Goal: Find specific page/section: Find specific page/section

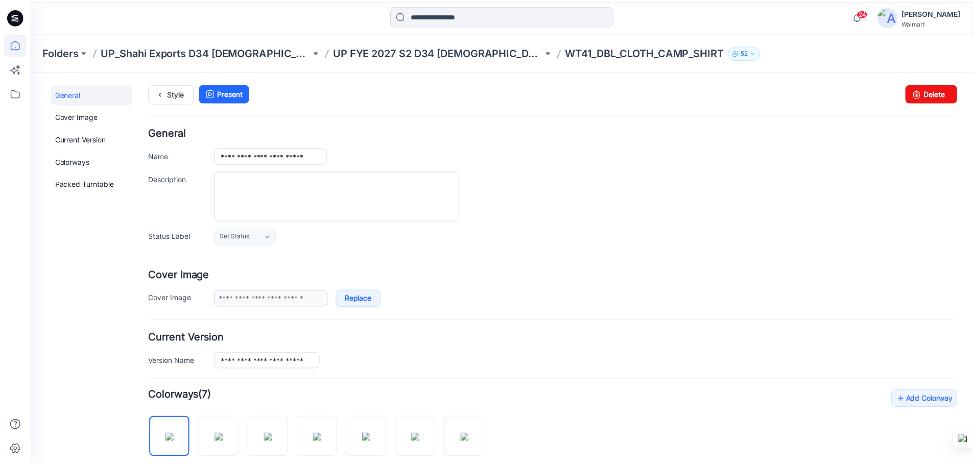
scroll to position [344, 0]
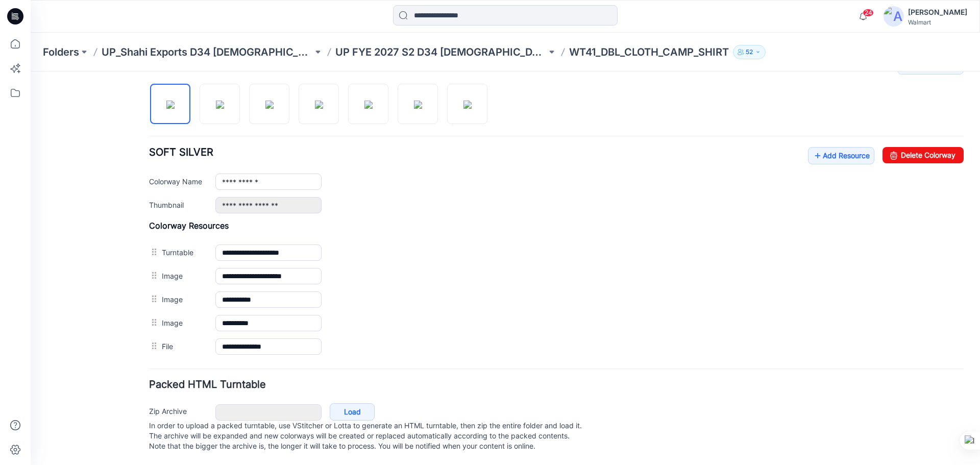
click at [10, 18] on icon at bounding box center [15, 16] width 16 height 16
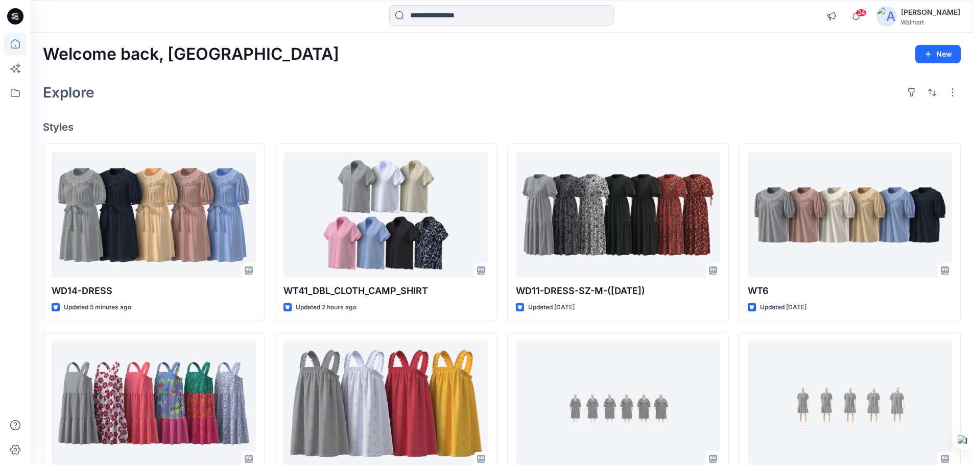
click at [268, 323] on div "WD14-DRESS Updated 5 minutes ago WN WOVEN DRESS 1 Updated [DATE] WD49-DRESS Upd…" at bounding box center [502, 421] width 918 height 556
drag, startPoint x: 11, startPoint y: 18, endPoint x: 30, endPoint y: 1, distance: 24.9
click at [11, 18] on icon at bounding box center [15, 16] width 16 height 16
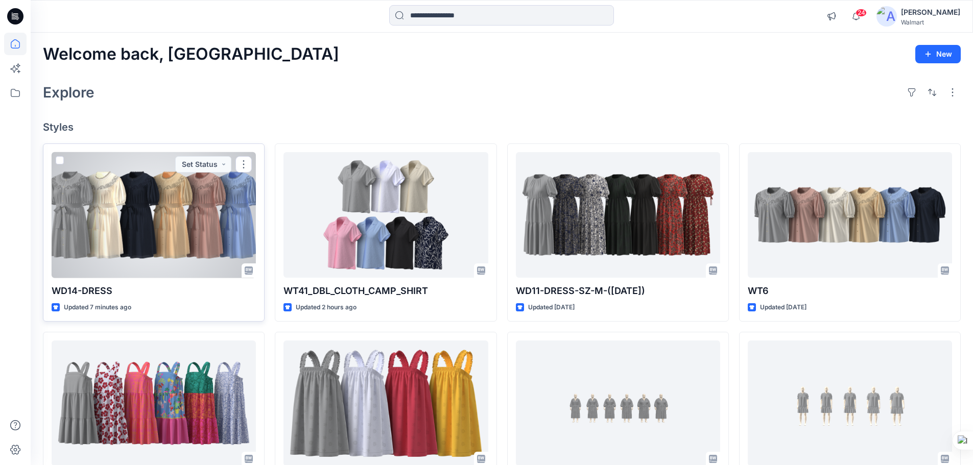
click at [152, 234] on div at bounding box center [154, 215] width 204 height 126
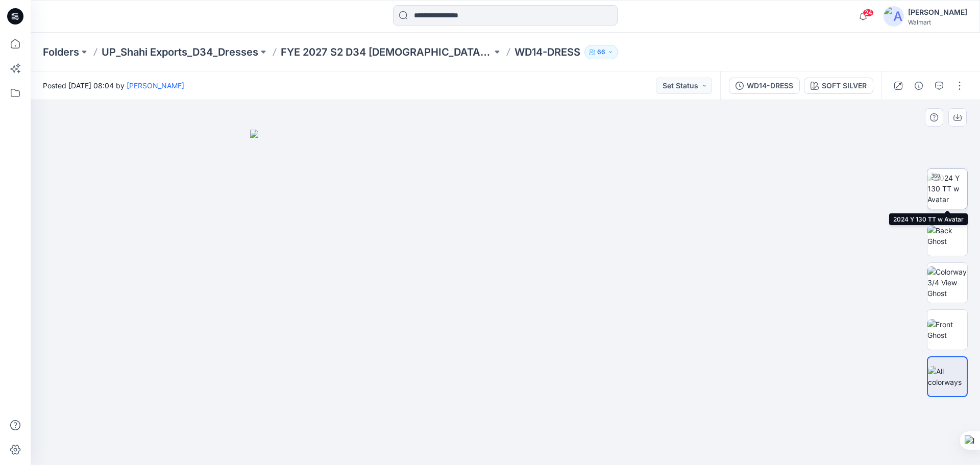
click at [947, 192] on img at bounding box center [948, 189] width 40 height 32
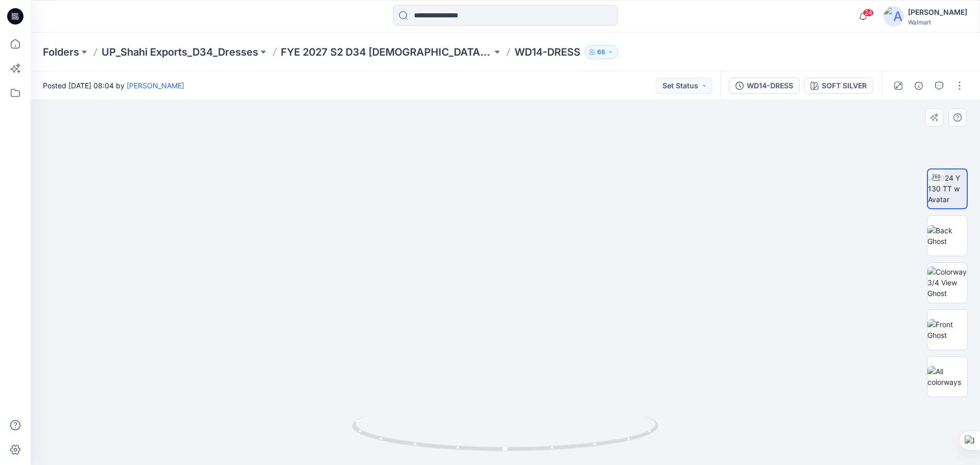
drag, startPoint x: 520, startPoint y: 307, endPoint x: 522, endPoint y: 357, distance: 50.6
drag, startPoint x: 509, startPoint y: 286, endPoint x: 502, endPoint y: 217, distance: 70.3
drag, startPoint x: 503, startPoint y: 340, endPoint x: 503, endPoint y: 222, distance: 118.0
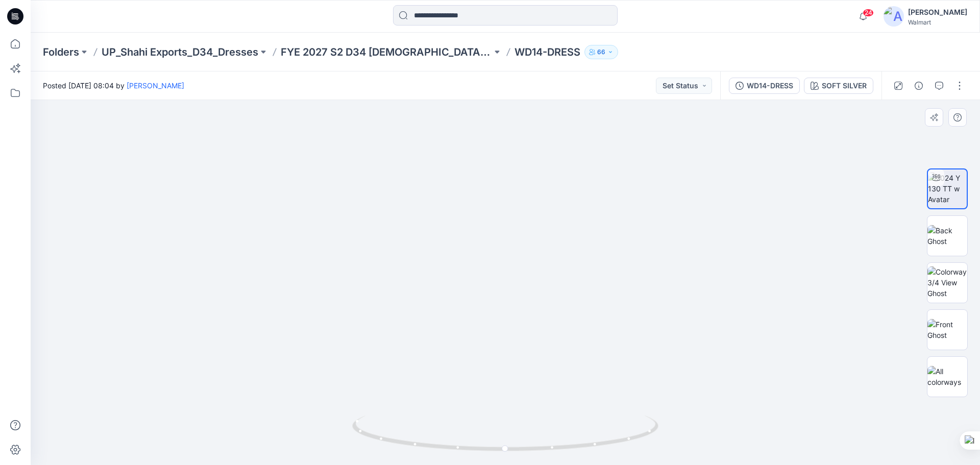
drag, startPoint x: 499, startPoint y: 316, endPoint x: 511, endPoint y: 232, distance: 85.1
drag, startPoint x: 511, startPoint y: 315, endPoint x: 536, endPoint y: 187, distance: 130.1
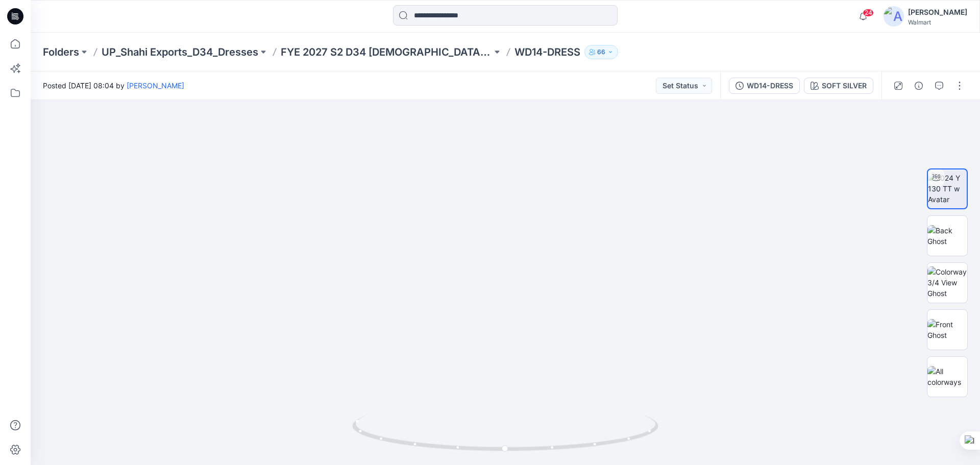
click at [12, 18] on icon at bounding box center [15, 16] width 16 height 16
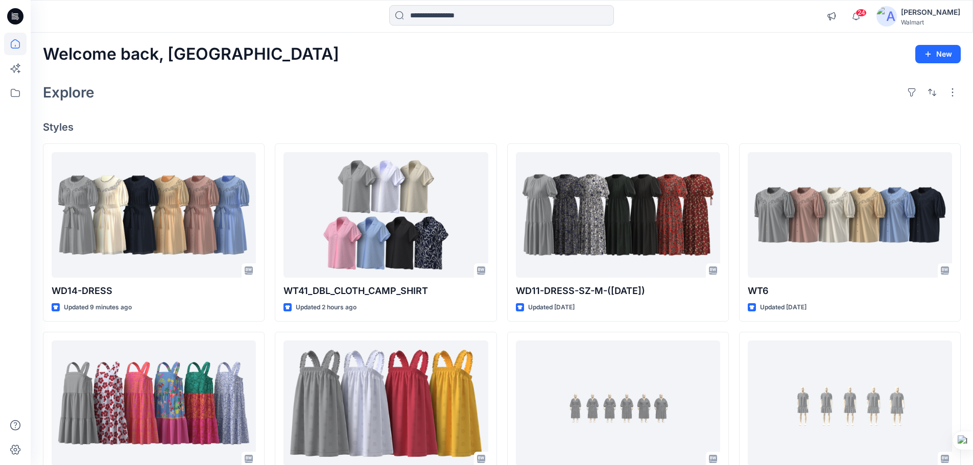
click at [341, 84] on div "Explore" at bounding box center [502, 92] width 918 height 25
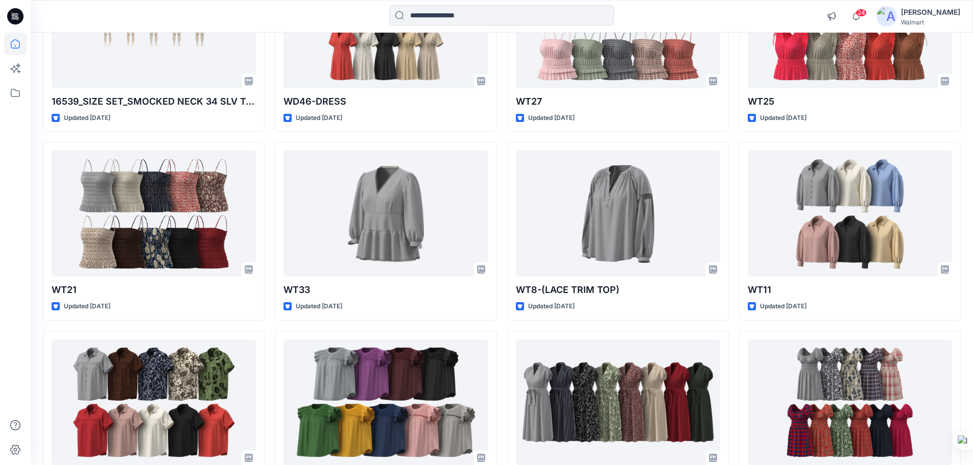
scroll to position [766, 0]
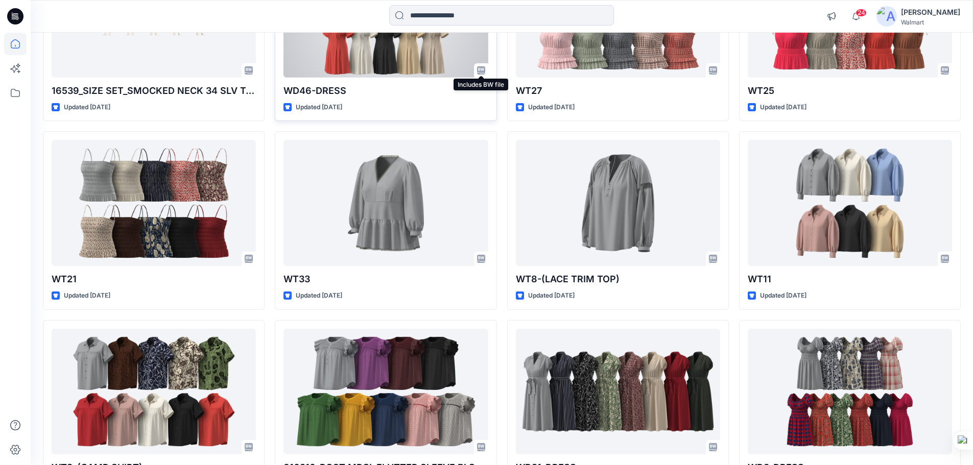
click at [483, 71] on icon at bounding box center [481, 70] width 8 height 8
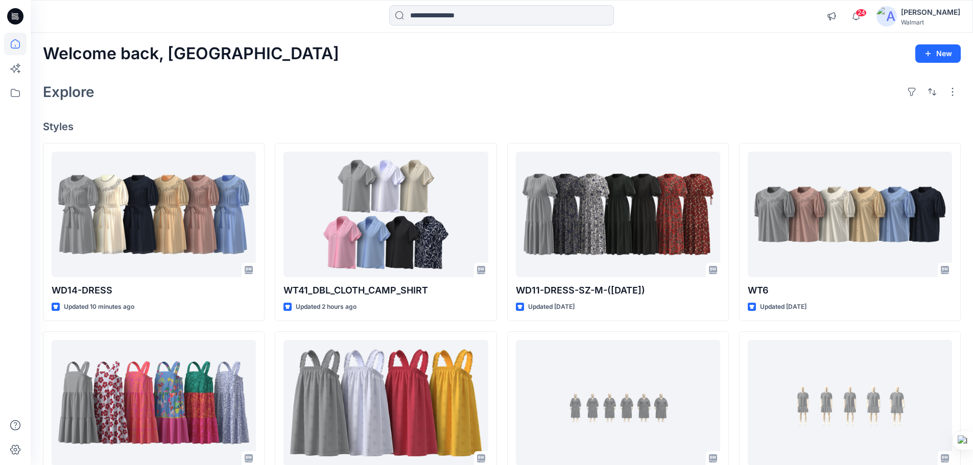
scroll to position [0, 0]
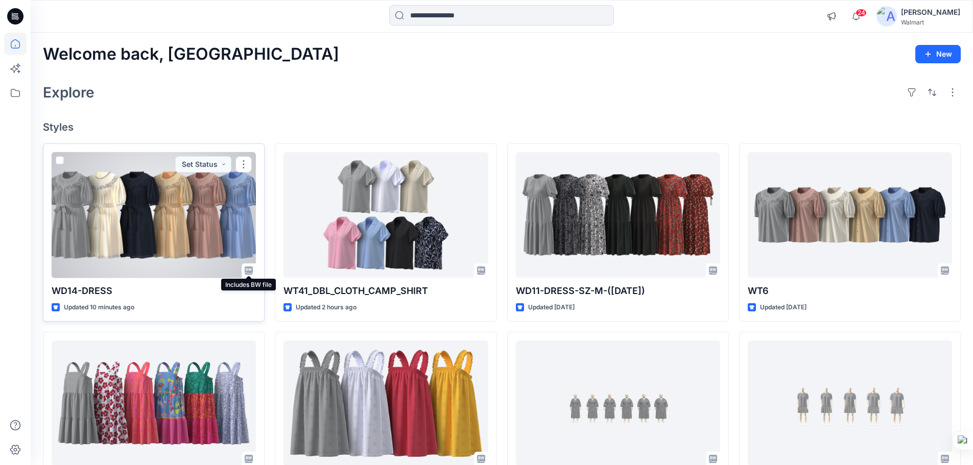
click at [247, 271] on icon at bounding box center [249, 271] width 8 height 8
click at [249, 271] on icon at bounding box center [249, 271] width 8 height 8
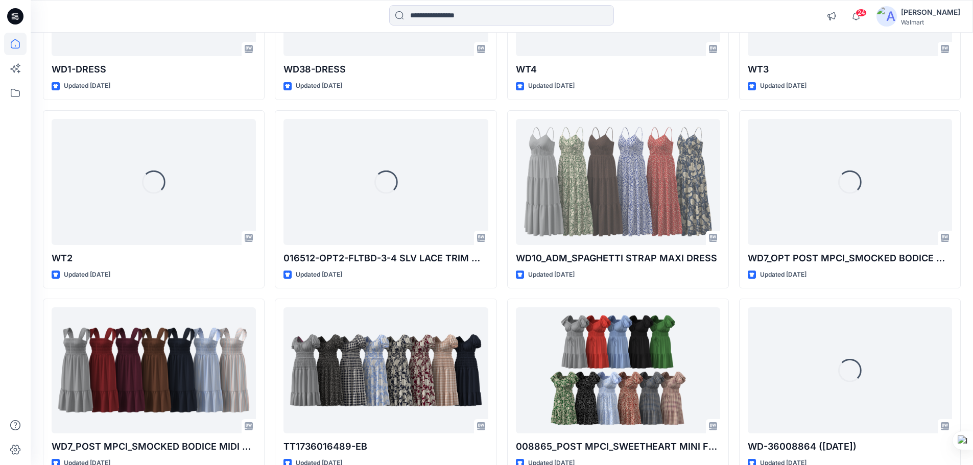
scroll to position [1413, 0]
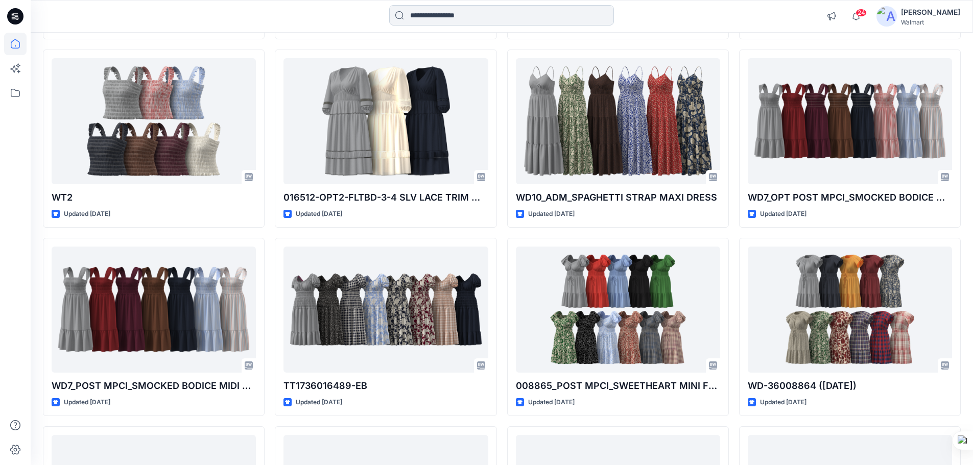
click at [489, 19] on input at bounding box center [501, 15] width 225 height 20
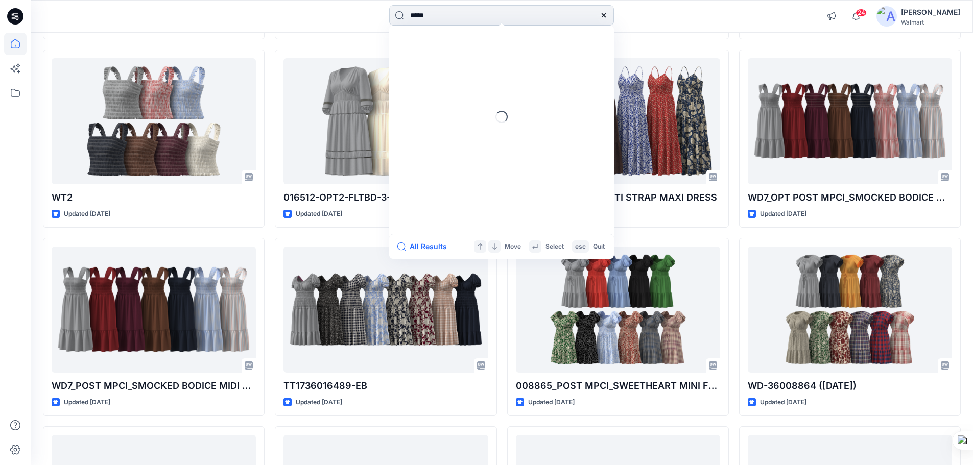
type input "*****"
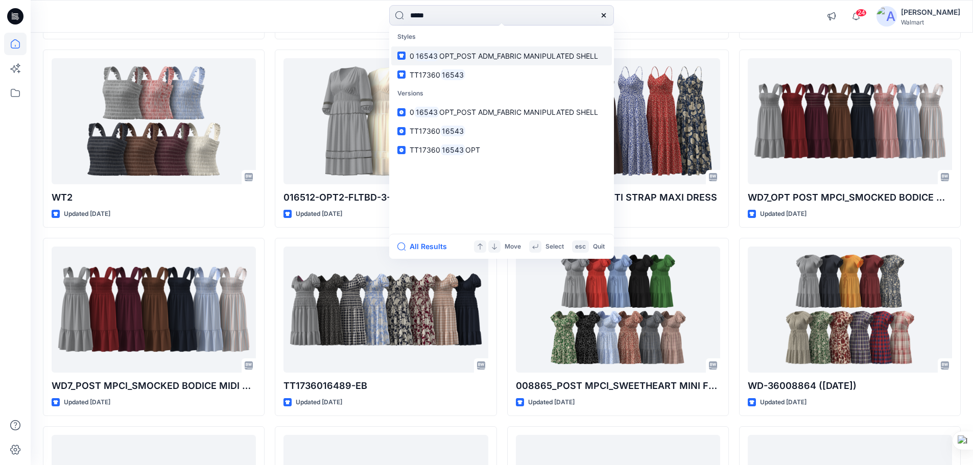
click at [453, 63] on link "0 16543 OPT_POST ADM_FABRIC MANIPULATED SHELL" at bounding box center [501, 55] width 221 height 19
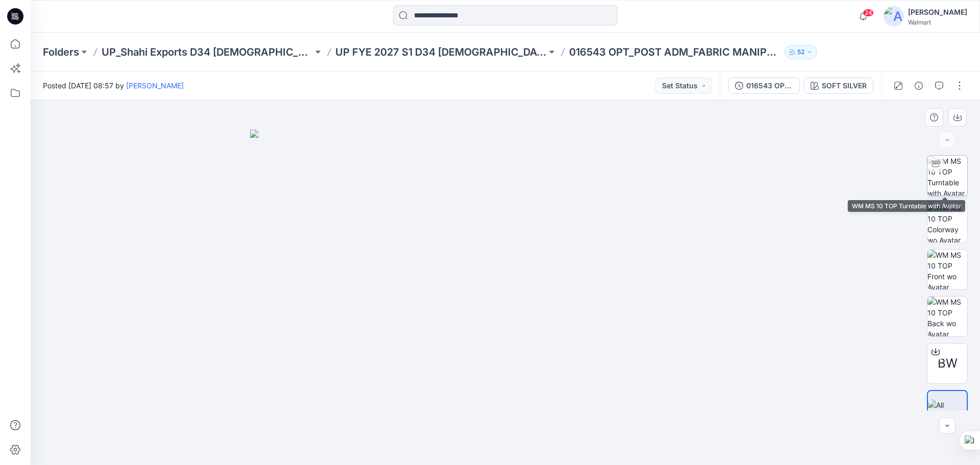
click at [944, 178] on img at bounding box center [948, 176] width 40 height 40
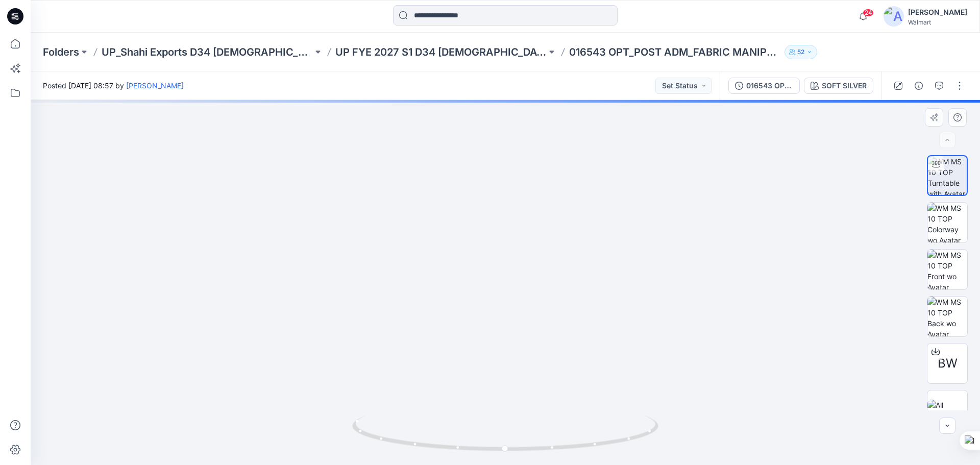
drag, startPoint x: 525, startPoint y: 211, endPoint x: 532, endPoint y: 371, distance: 160.0
click at [532, 371] on img at bounding box center [505, 251] width 809 height 427
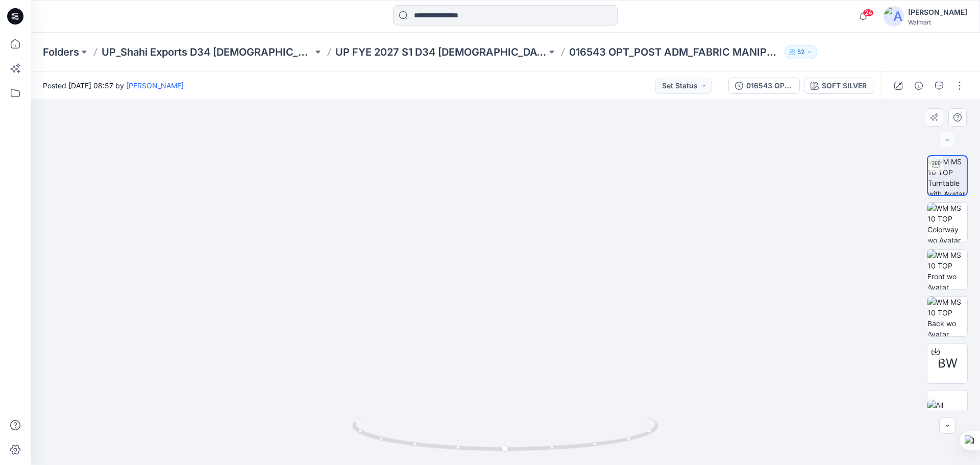
drag, startPoint x: 526, startPoint y: 299, endPoint x: 524, endPoint y: 314, distance: 14.4
click at [524, 314] on img at bounding box center [505, 255] width 859 height 419
drag, startPoint x: 509, startPoint y: 448, endPoint x: 481, endPoint y: 425, distance: 35.9
click at [438, 439] on icon at bounding box center [506, 435] width 309 height 38
click at [470, 17] on input at bounding box center [505, 15] width 225 height 20
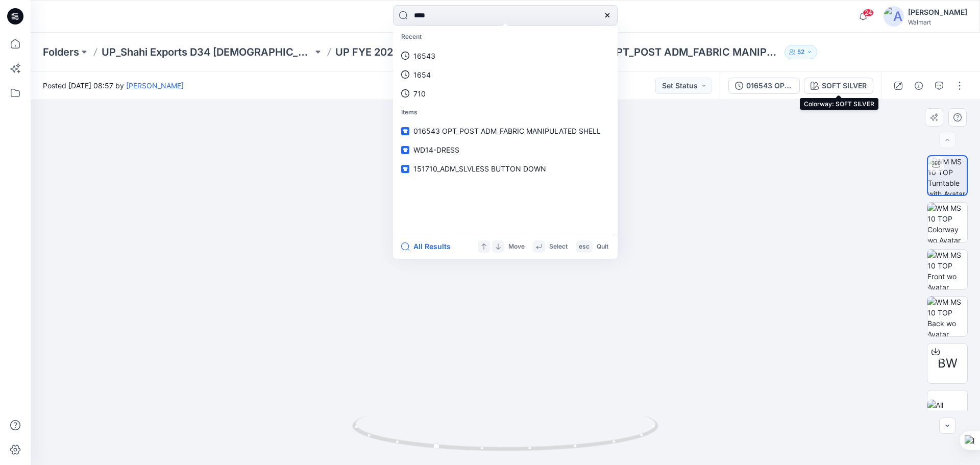
type input "****"
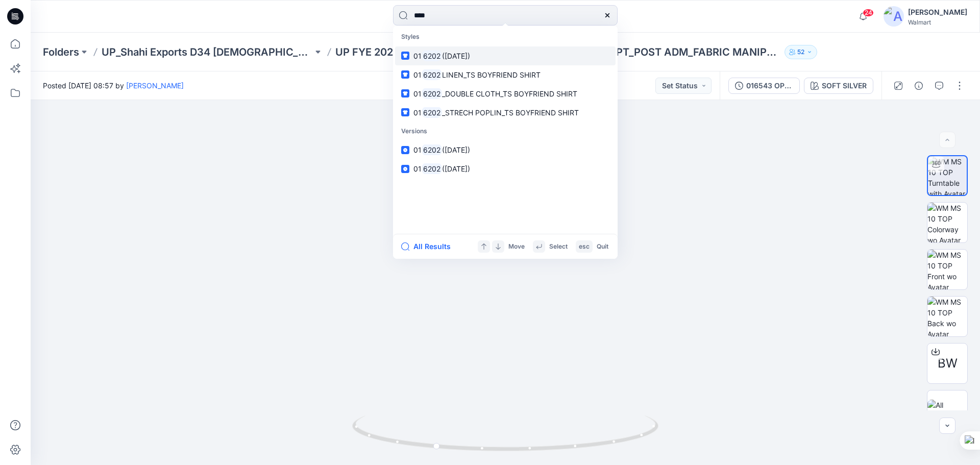
click at [443, 54] on span "(05-05-2025)" at bounding box center [456, 56] width 28 height 9
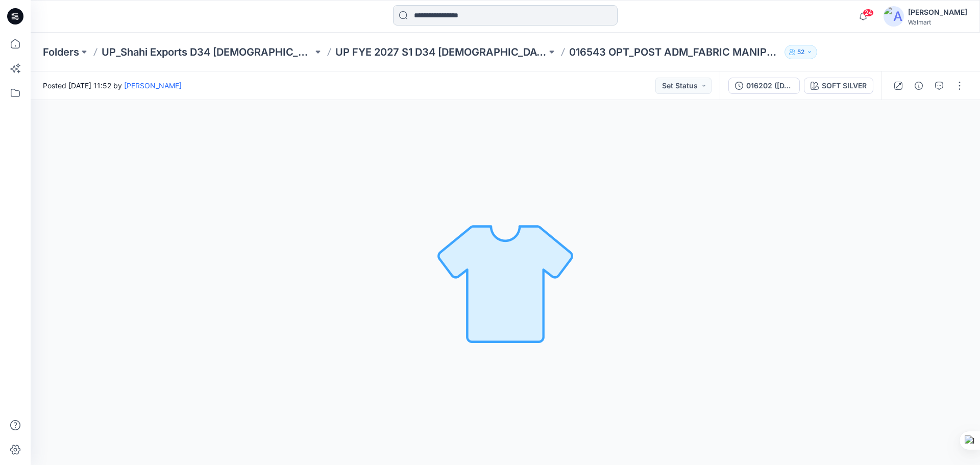
click at [439, 15] on input at bounding box center [505, 15] width 225 height 20
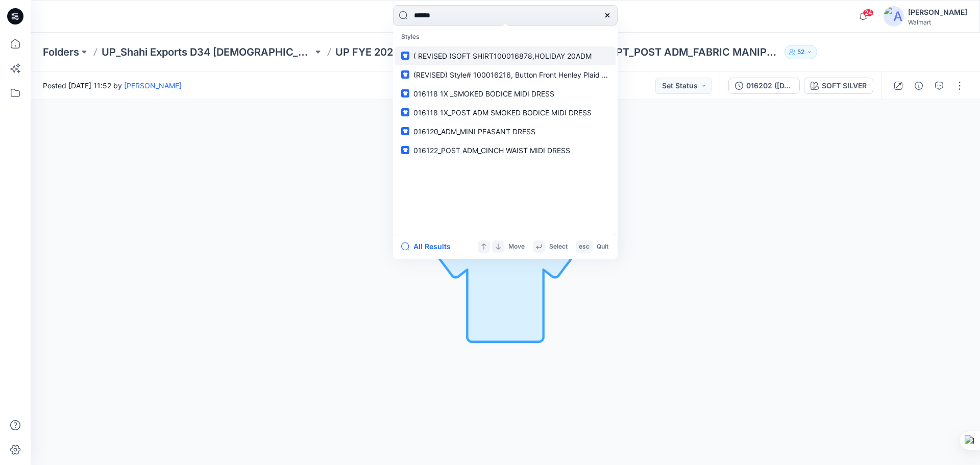
type input "******"
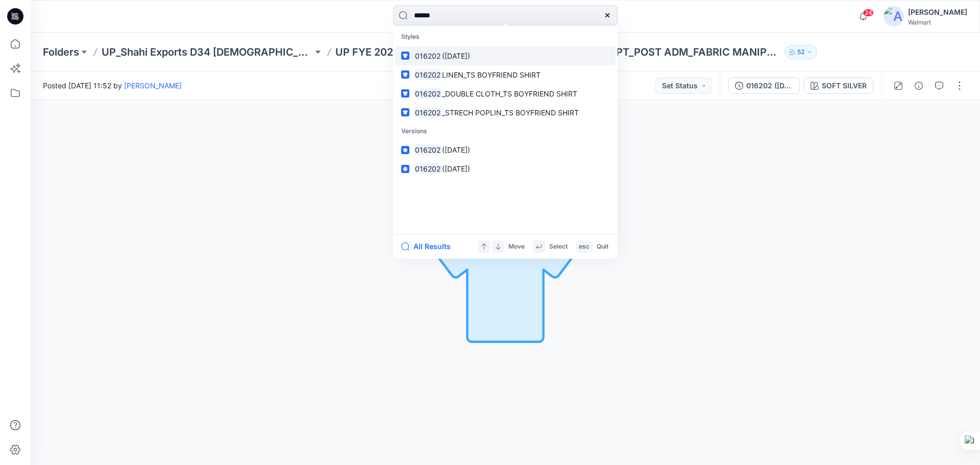
click at [458, 56] on span "(05-05-2025)" at bounding box center [456, 56] width 28 height 9
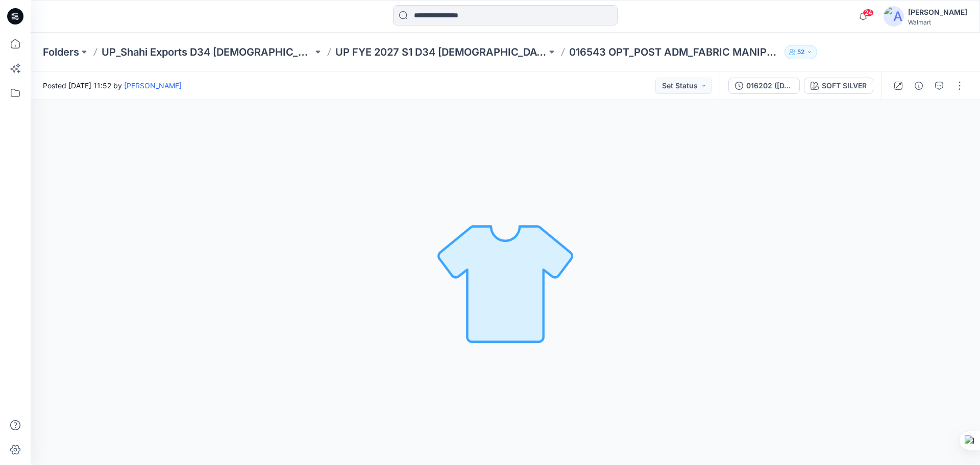
click at [7, 16] on div at bounding box center [15, 16] width 33 height 33
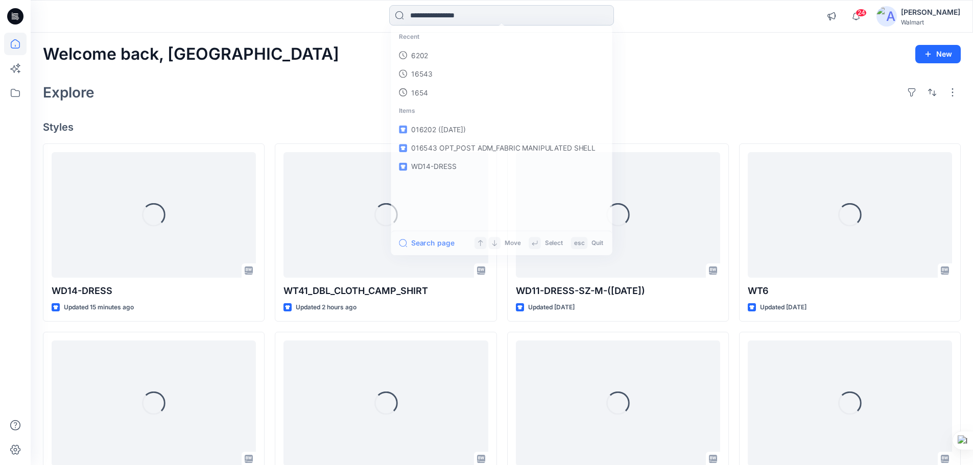
click at [470, 11] on input at bounding box center [501, 15] width 225 height 20
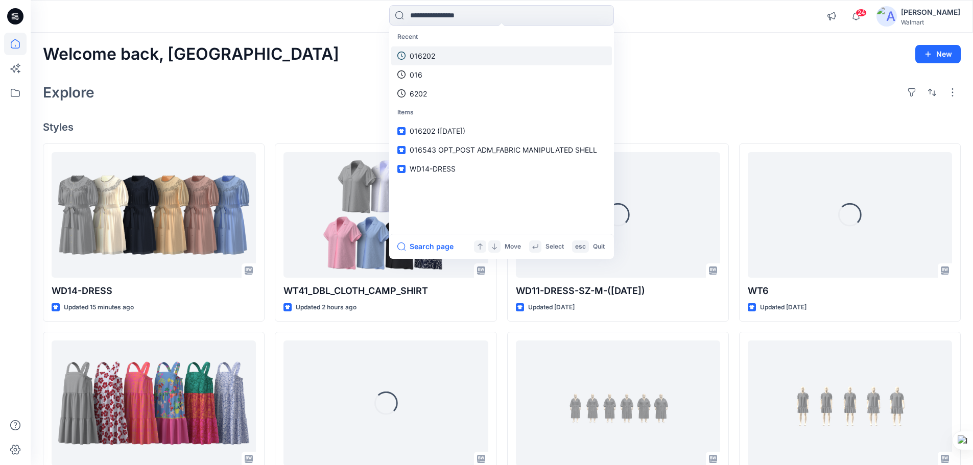
click at [438, 57] on link "016202" at bounding box center [501, 55] width 221 height 19
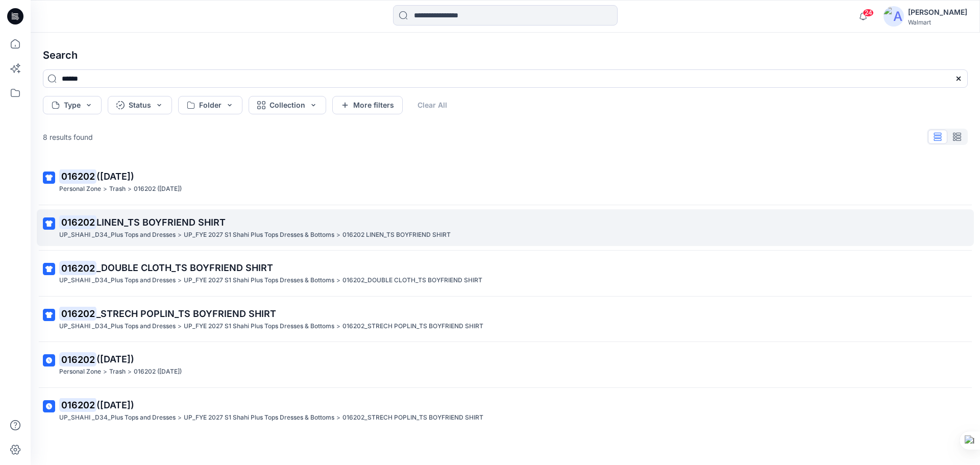
click at [140, 227] on span "LINEN_TS BOYFRIEND SHIRT" at bounding box center [161, 222] width 129 height 11
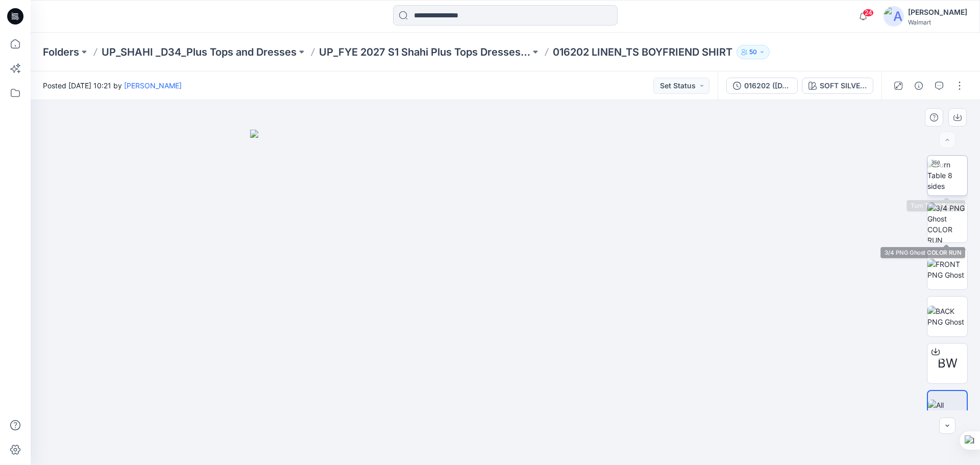
click at [944, 179] on img at bounding box center [948, 175] width 40 height 32
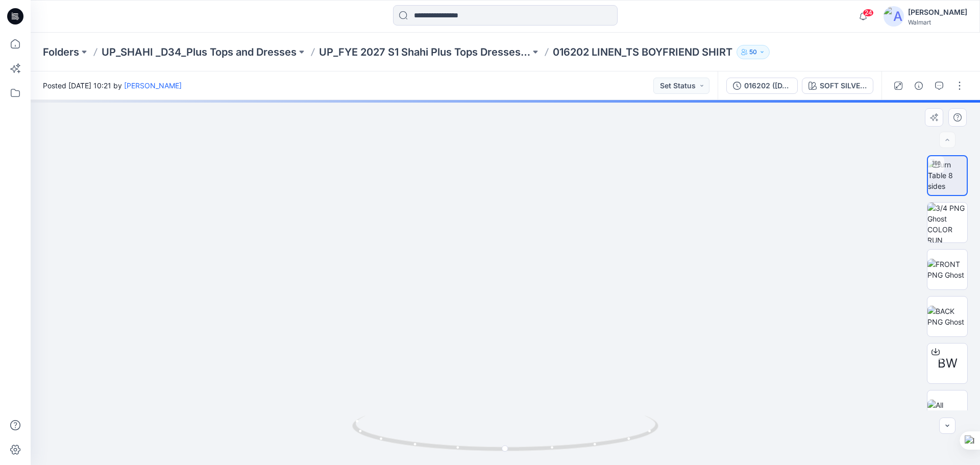
drag, startPoint x: 523, startPoint y: 262, endPoint x: 520, endPoint y: 223, distance: 39.9
click at [520, 223] on img at bounding box center [506, 144] width 788 height 641
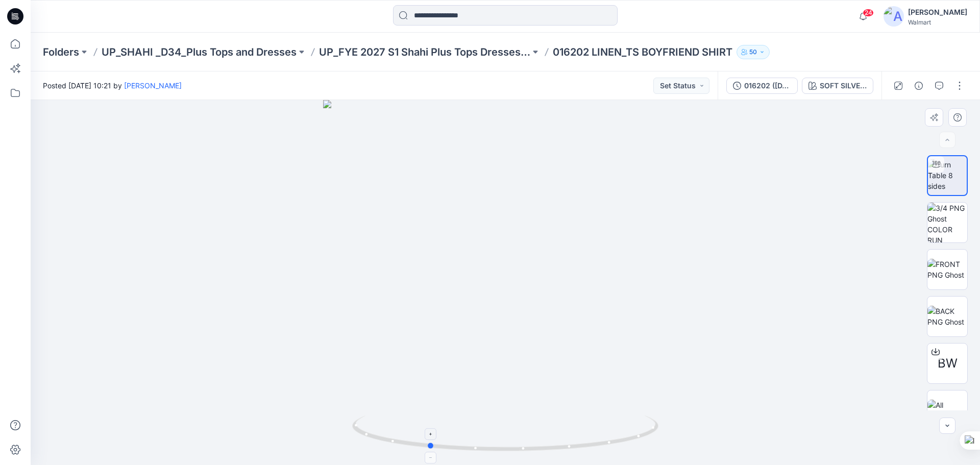
drag, startPoint x: 507, startPoint y: 449, endPoint x: 429, endPoint y: 438, distance: 77.8
click at [429, 438] on icon at bounding box center [506, 435] width 309 height 38
drag, startPoint x: 541, startPoint y: 244, endPoint x: 548, endPoint y: 330, distance: 86.6
drag, startPoint x: 521, startPoint y: 276, endPoint x: 518, endPoint y: 363, distance: 86.9
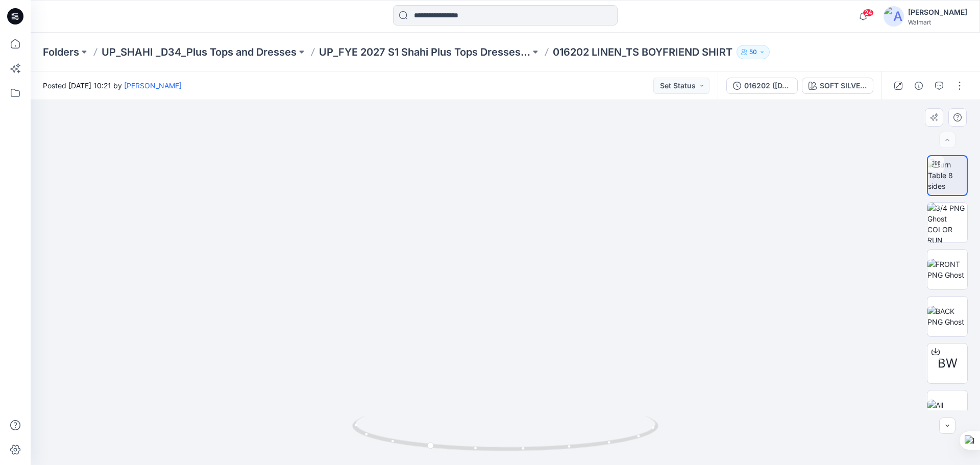
drag, startPoint x: 523, startPoint y: 300, endPoint x: 526, endPoint y: 321, distance: 21.7
click at [526, 320] on img at bounding box center [510, 121] width 1070 height 687
drag, startPoint x: 542, startPoint y: 449, endPoint x: 619, endPoint y: 461, distance: 78.5
click at [619, 461] on div at bounding box center [505, 439] width 306 height 51
drag, startPoint x: 17, startPoint y: 18, endPoint x: 39, endPoint y: 29, distance: 24.9
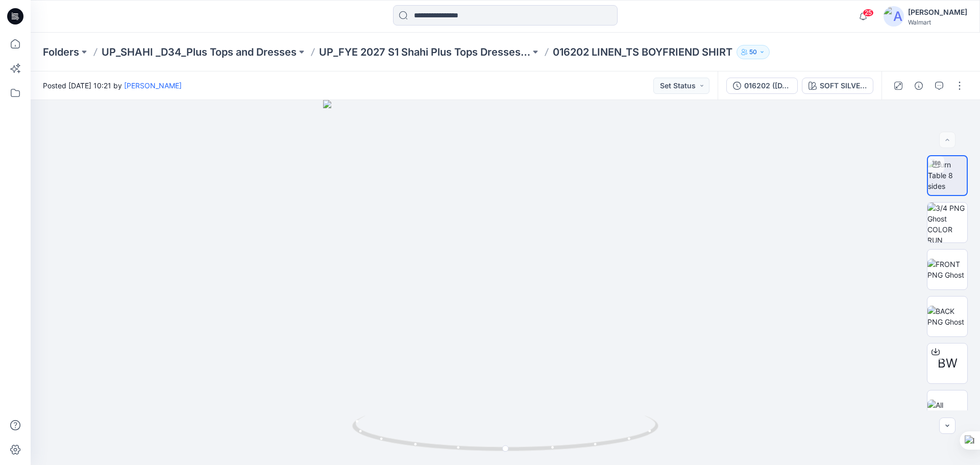
click at [17, 18] on icon at bounding box center [17, 18] width 4 height 1
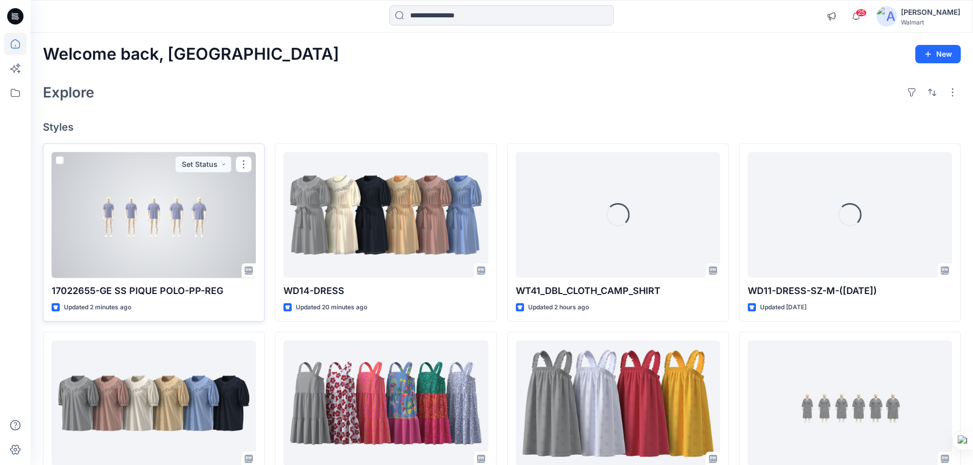
click at [170, 207] on div at bounding box center [154, 215] width 204 height 126
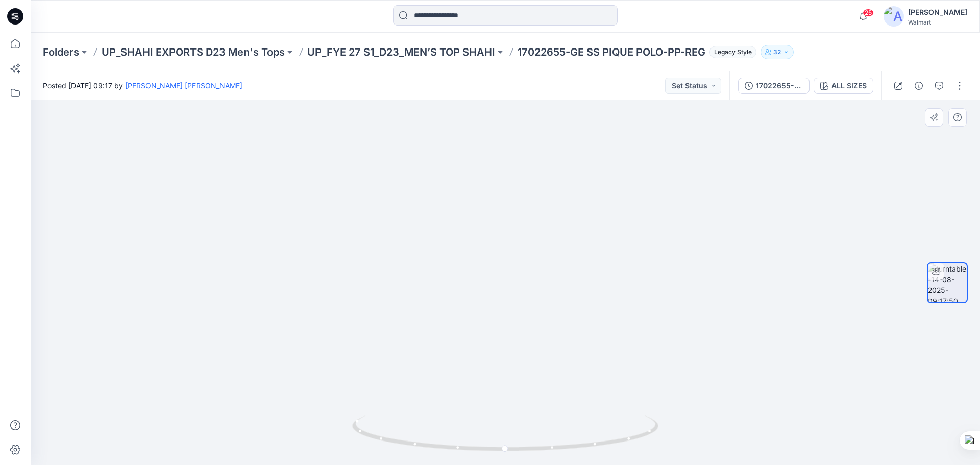
drag, startPoint x: 674, startPoint y: 373, endPoint x: 397, endPoint y: 359, distance: 277.1
click at [397, 359] on img at bounding box center [305, 29] width 1352 height 872
drag, startPoint x: 578, startPoint y: 446, endPoint x: 436, endPoint y: 431, distance: 142.7
click at [436, 431] on icon at bounding box center [506, 435] width 309 height 38
drag, startPoint x: 538, startPoint y: 451, endPoint x: 700, endPoint y: 447, distance: 162.4
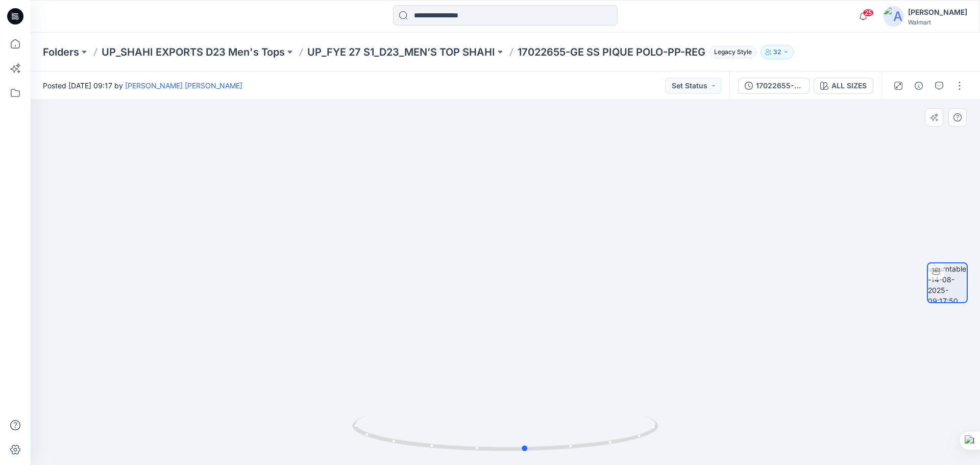
click at [700, 447] on div at bounding box center [506, 282] width 950 height 365
drag, startPoint x: 14, startPoint y: 17, endPoint x: 77, endPoint y: 7, distance: 63.6
click at [14, 17] on icon at bounding box center [15, 16] width 16 height 16
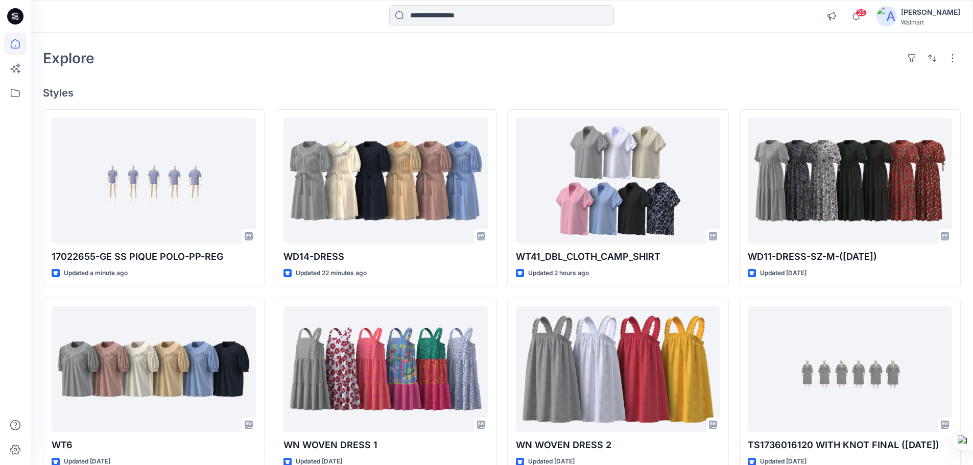
scroll to position [102, 0]
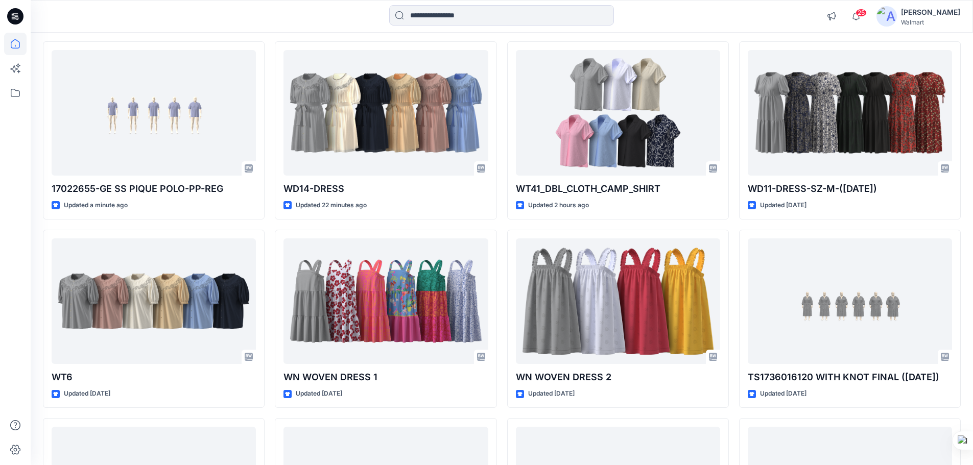
click at [14, 16] on icon at bounding box center [13, 16] width 3 height 1
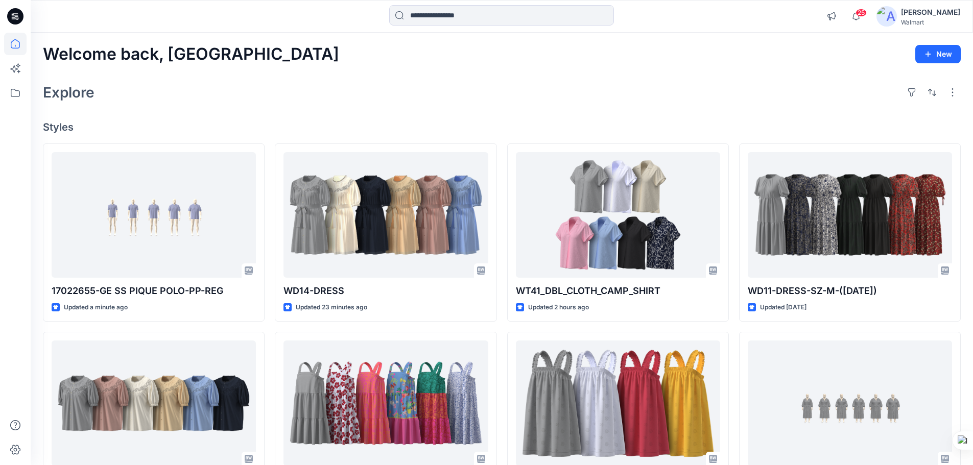
click at [14, 18] on icon at bounding box center [15, 16] width 16 height 16
drag, startPoint x: 10, startPoint y: 16, endPoint x: 55, endPoint y: 48, distance: 55.3
click at [10, 16] on icon at bounding box center [15, 16] width 16 height 16
